Goal: Information Seeking & Learning: Learn about a topic

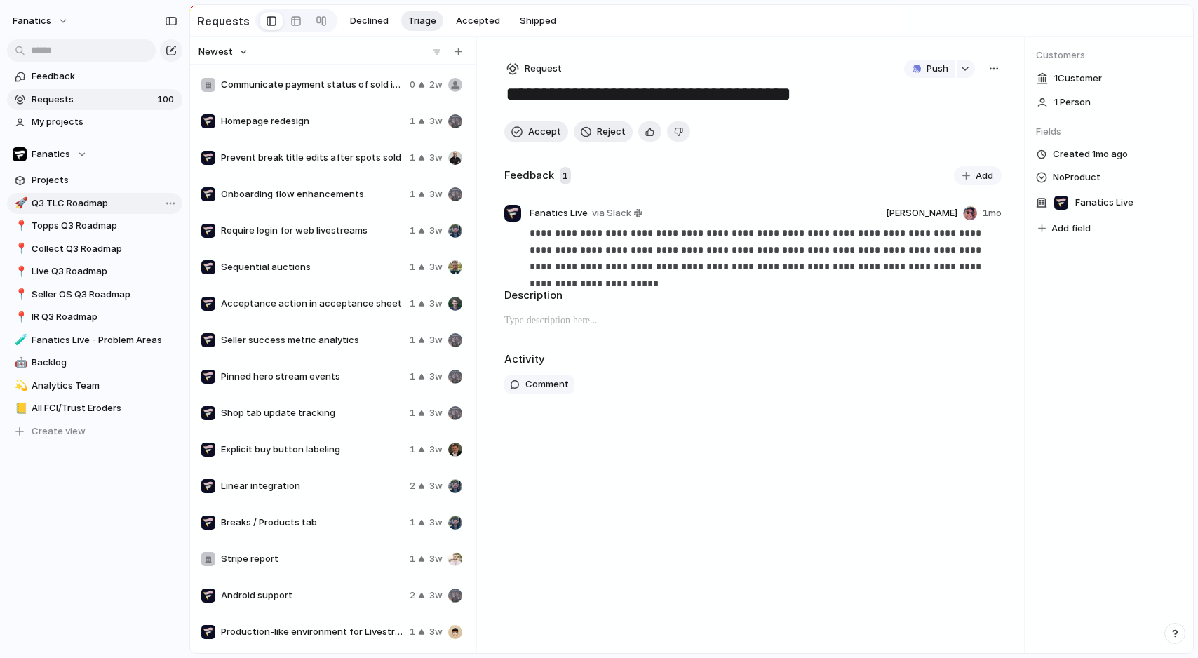
click at [95, 202] on span "Q3 TLC Roadmap" at bounding box center [105, 203] width 146 height 14
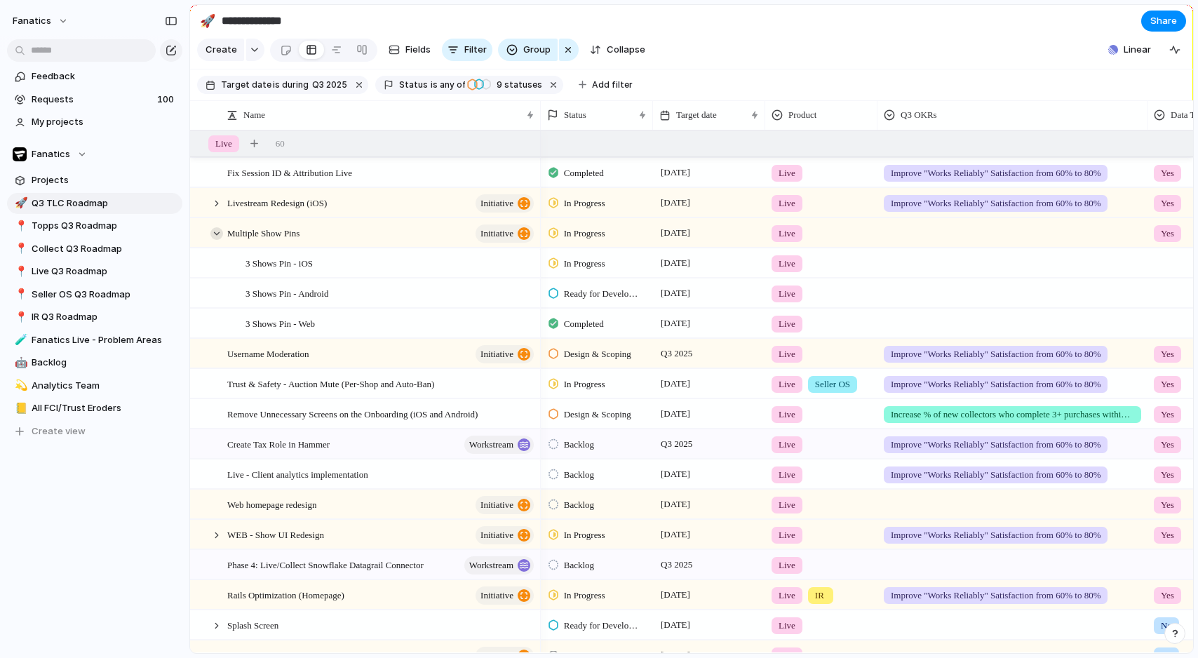
click at [215, 234] on div at bounding box center [216, 233] width 13 height 13
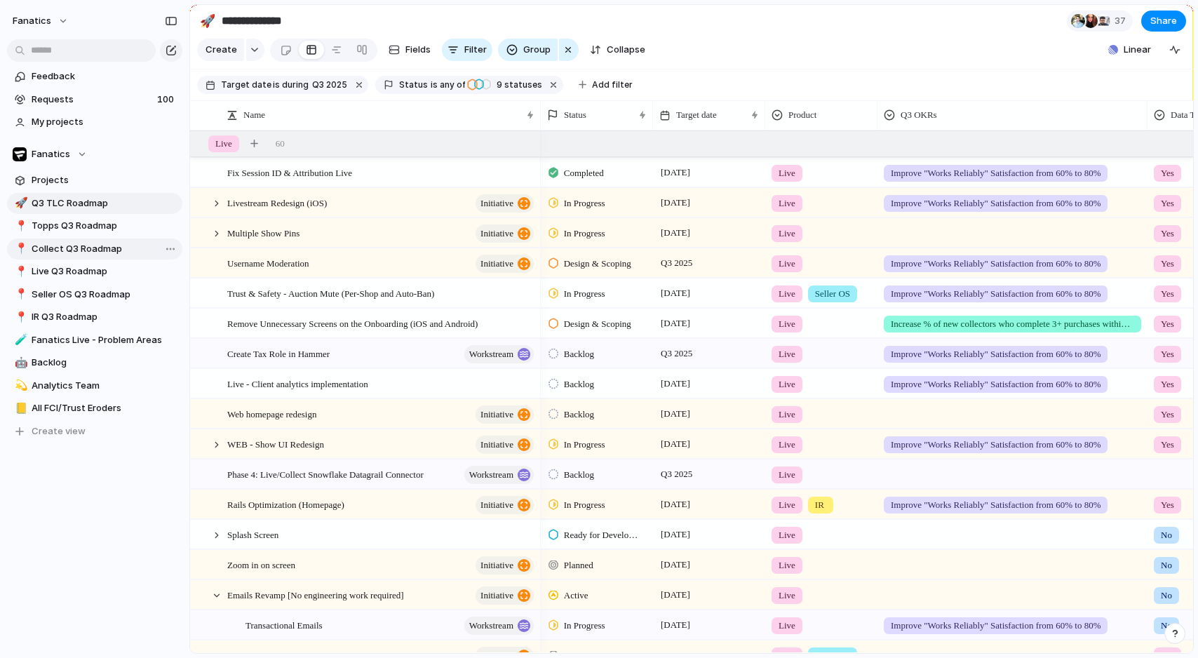
click at [100, 243] on span "Collect Q3 Roadmap" at bounding box center [105, 249] width 146 height 14
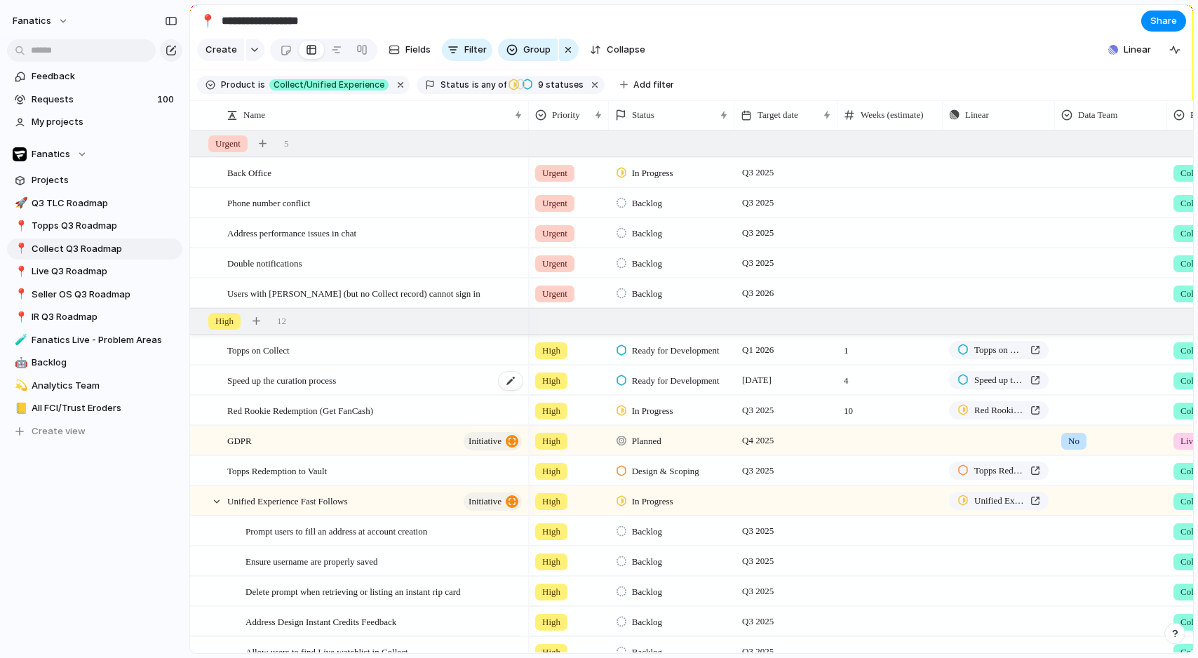
scroll to position [103, 0]
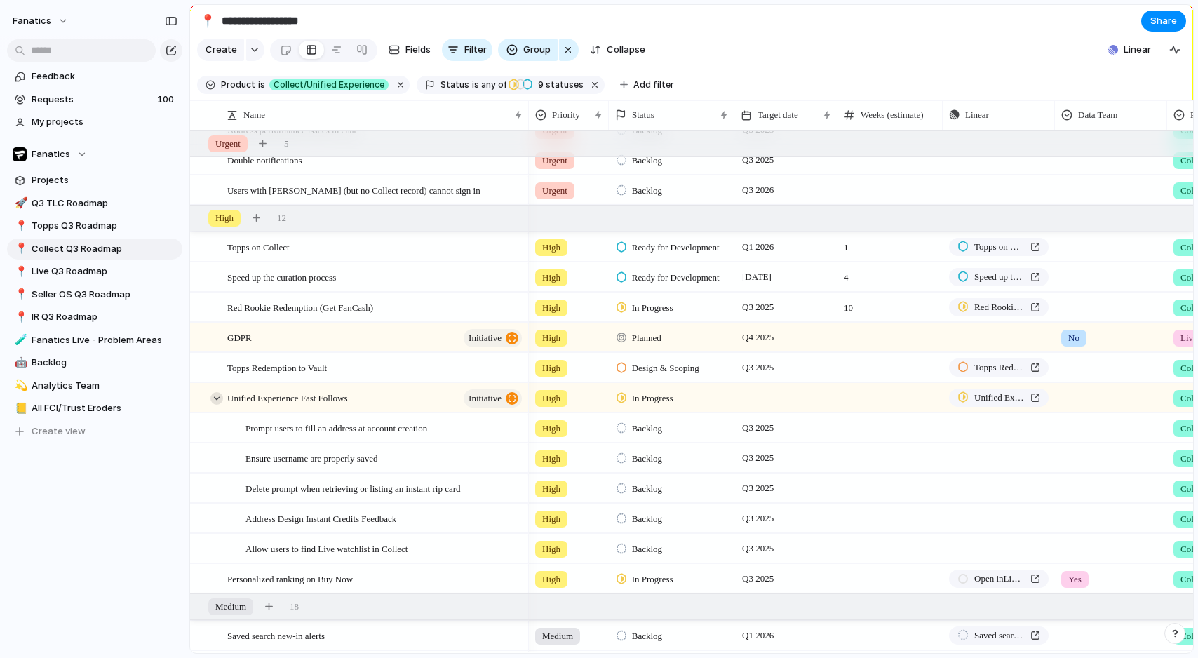
click at [217, 396] on div at bounding box center [216, 398] width 13 height 13
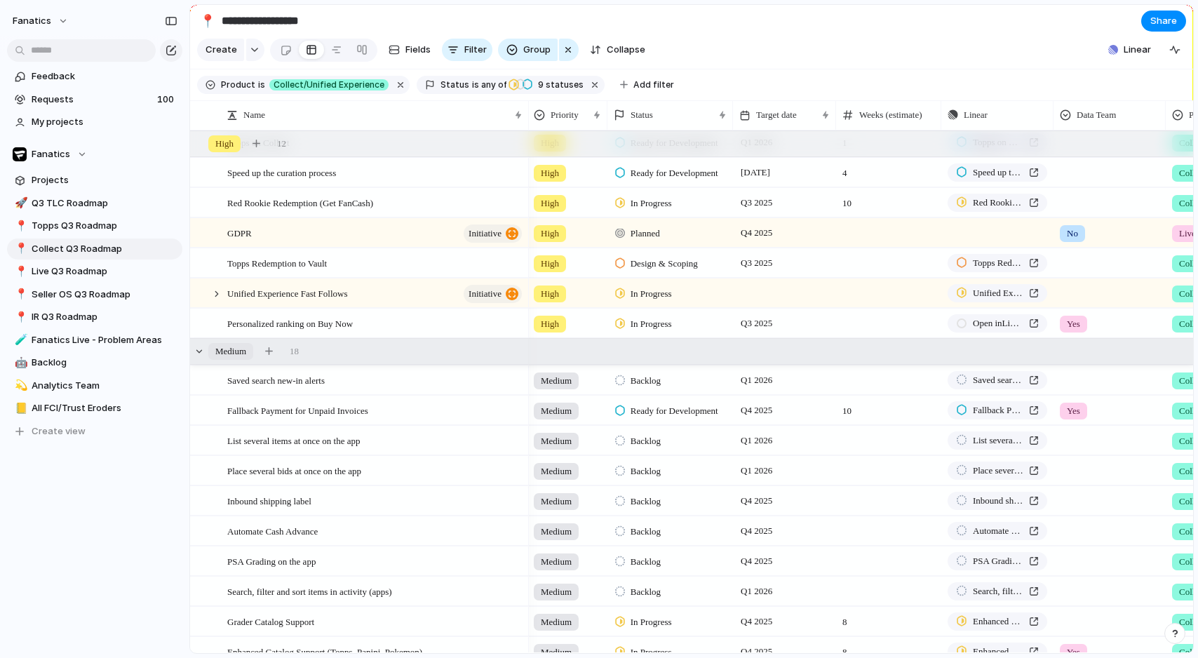
scroll to position [0, 1]
click at [201, 351] on div at bounding box center [199, 351] width 13 height 13
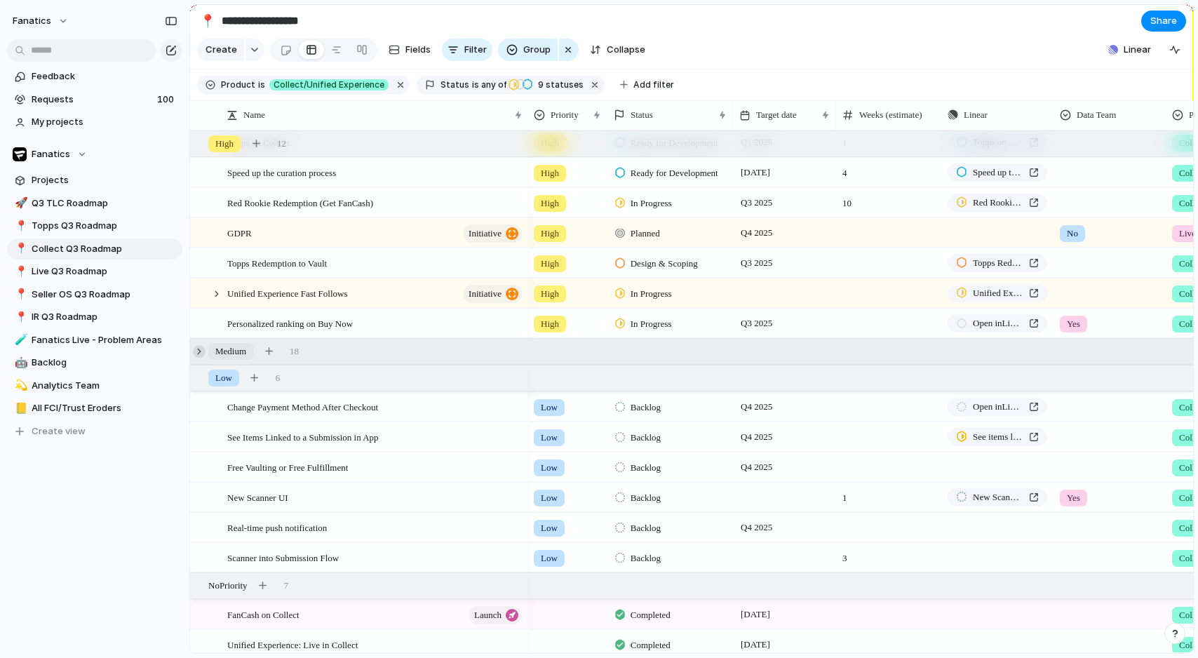
click at [199, 354] on div at bounding box center [199, 351] width 13 height 13
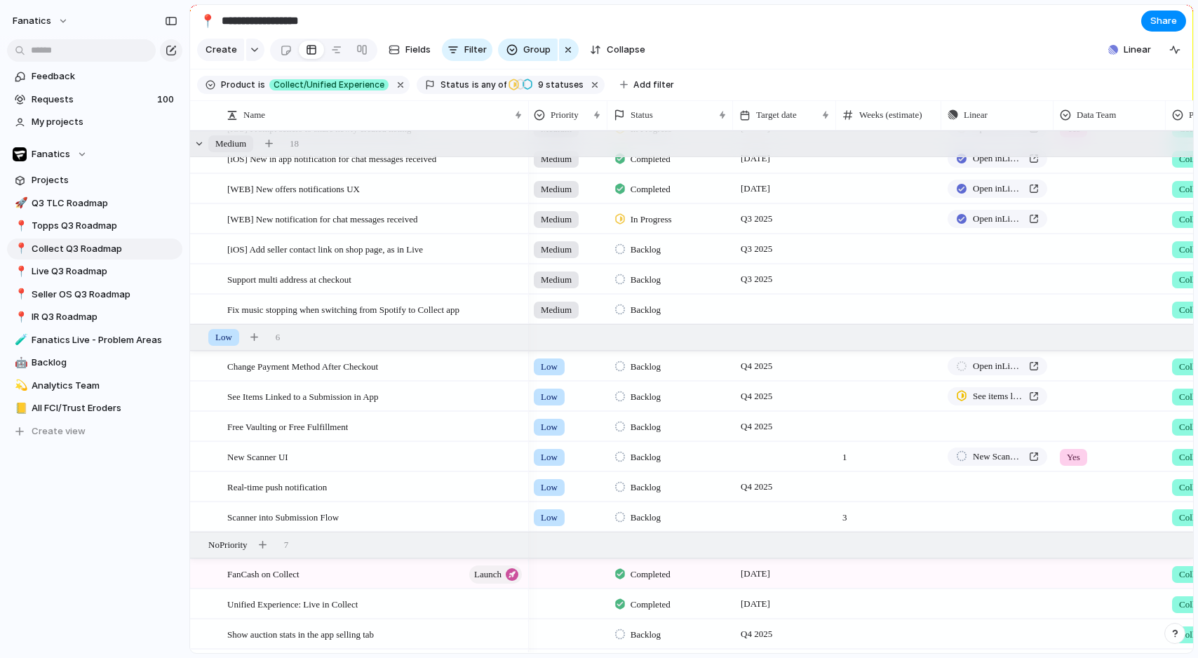
scroll to position [0, 0]
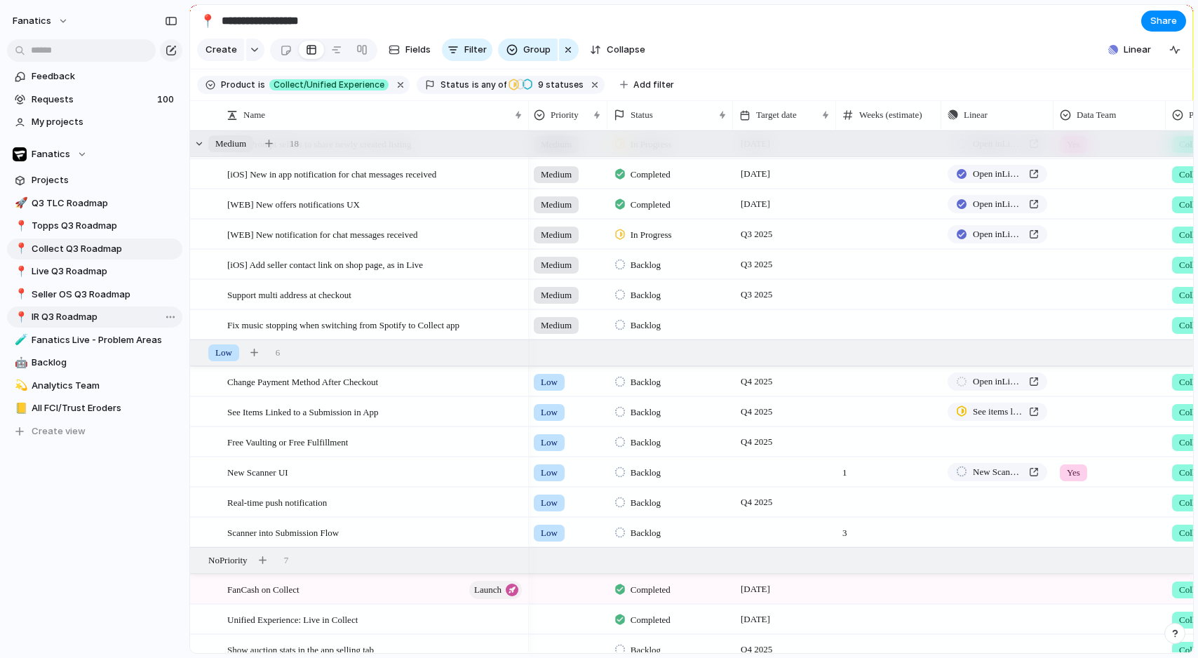
click at [77, 321] on span "IR Q3 Roadmap" at bounding box center [105, 317] width 146 height 14
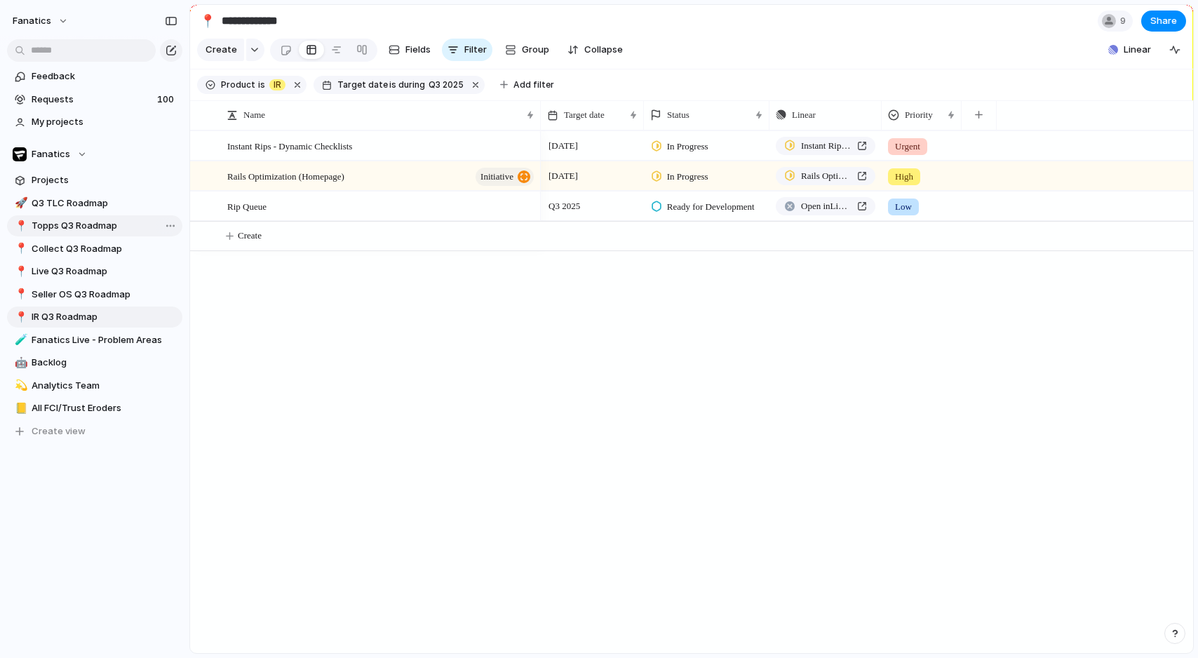
click at [79, 227] on span "Topps Q3 Roadmap" at bounding box center [105, 226] width 146 height 14
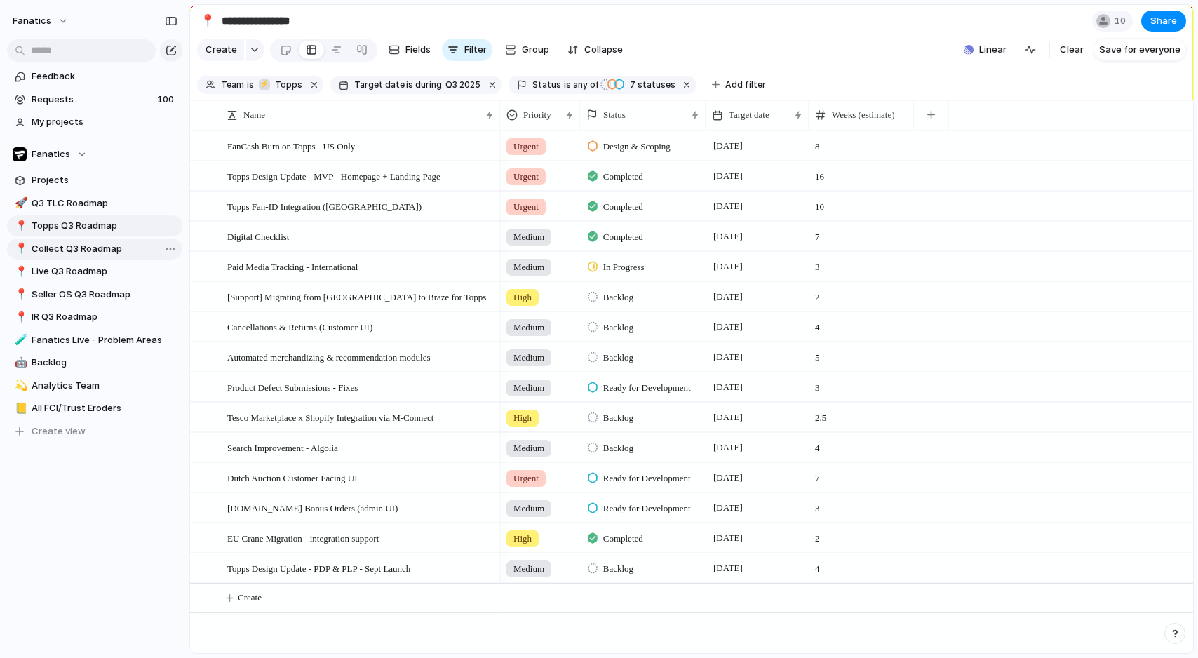
click at [79, 244] on span "Collect Q3 Roadmap" at bounding box center [105, 249] width 146 height 14
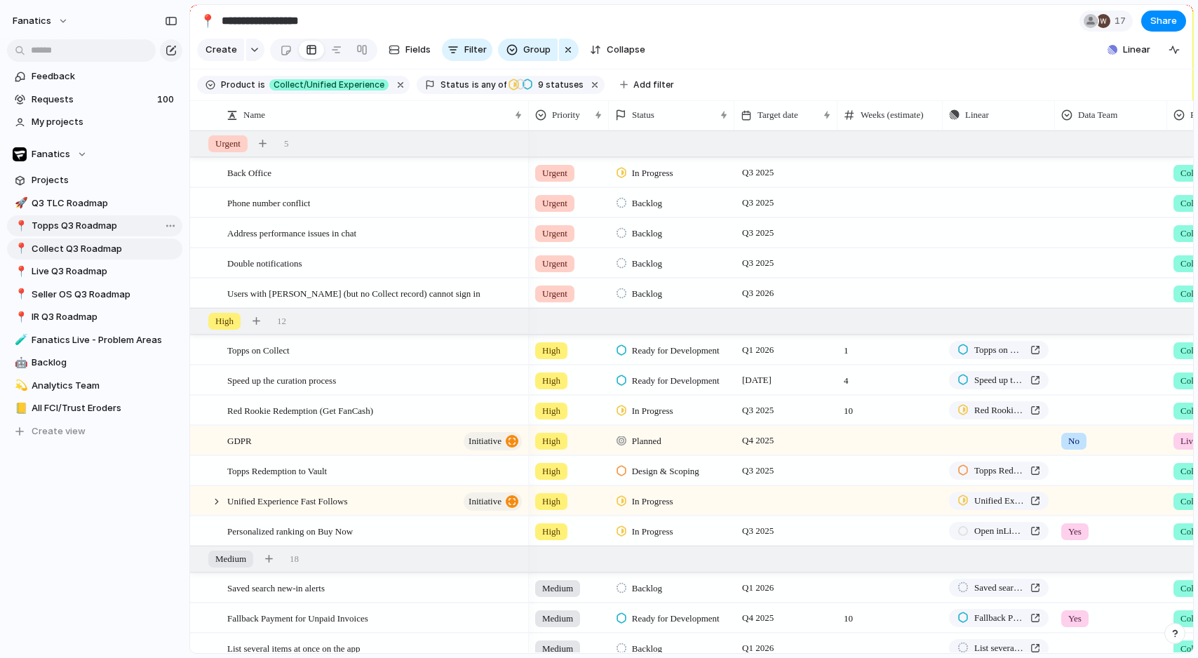
click at [82, 224] on span "Topps Q3 Roadmap" at bounding box center [105, 226] width 146 height 14
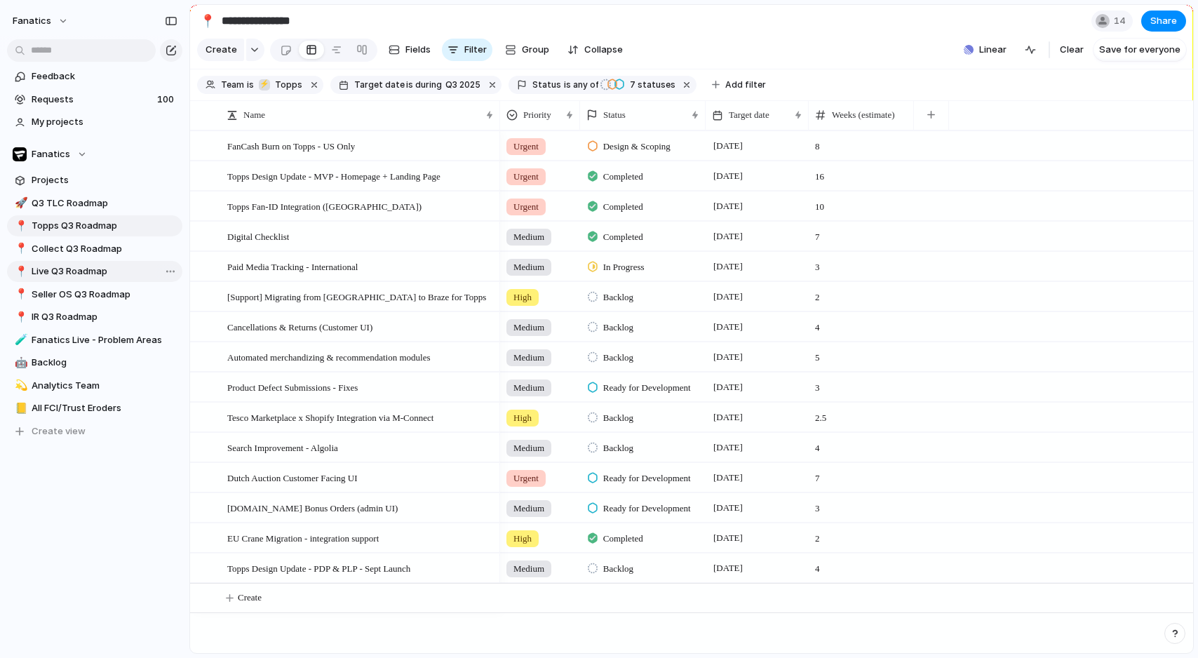
click at [65, 270] on span "Live Q3 Roadmap" at bounding box center [105, 271] width 146 height 14
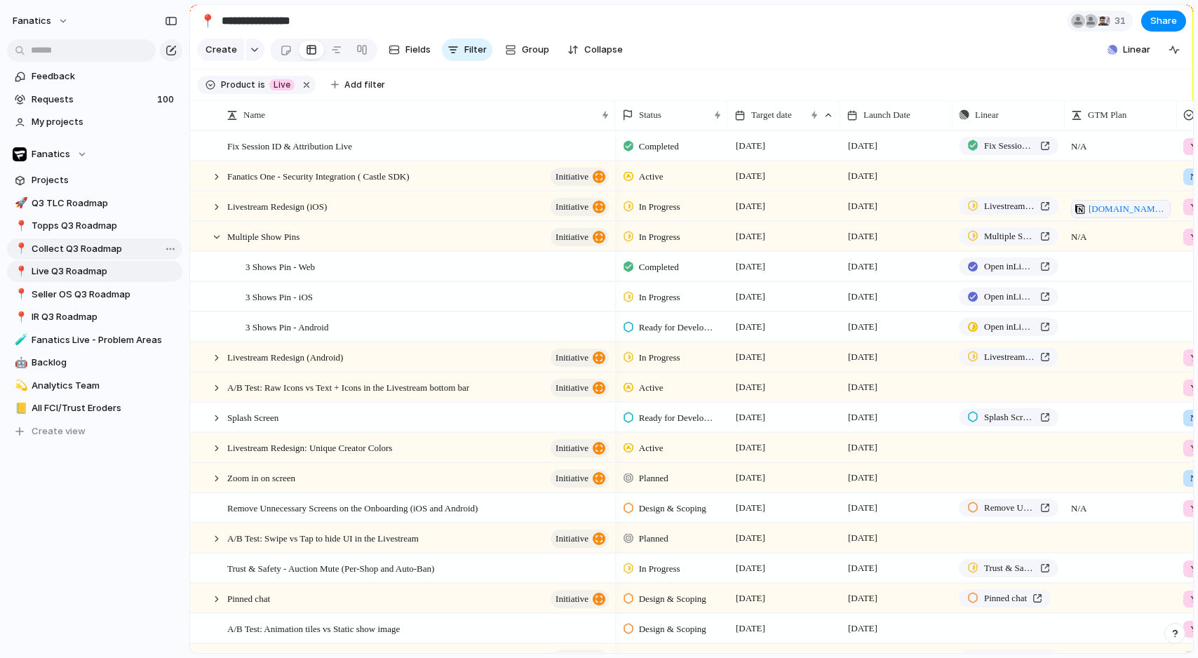
type input "**********"
